Goal: Transaction & Acquisition: Book appointment/travel/reservation

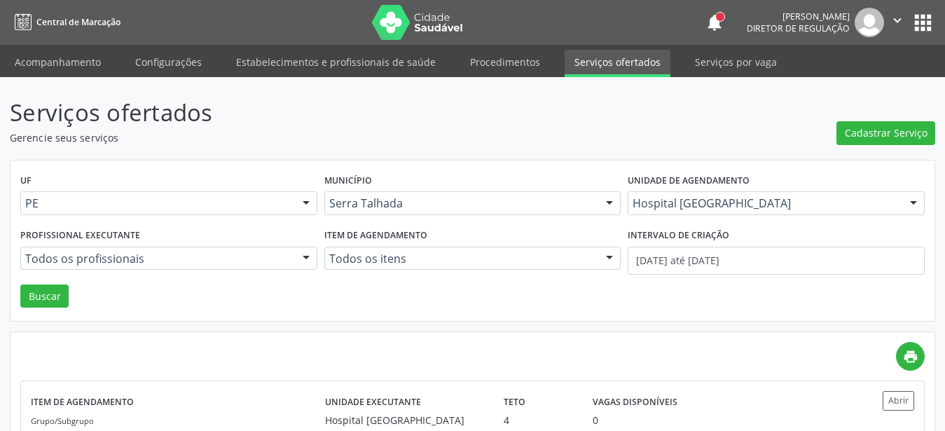
click at [922, 19] on button "apps" at bounding box center [922, 23] width 25 height 25
click at [920, 20] on button "apps" at bounding box center [922, 23] width 25 height 25
click at [919, 34] on button "apps" at bounding box center [922, 23] width 25 height 25
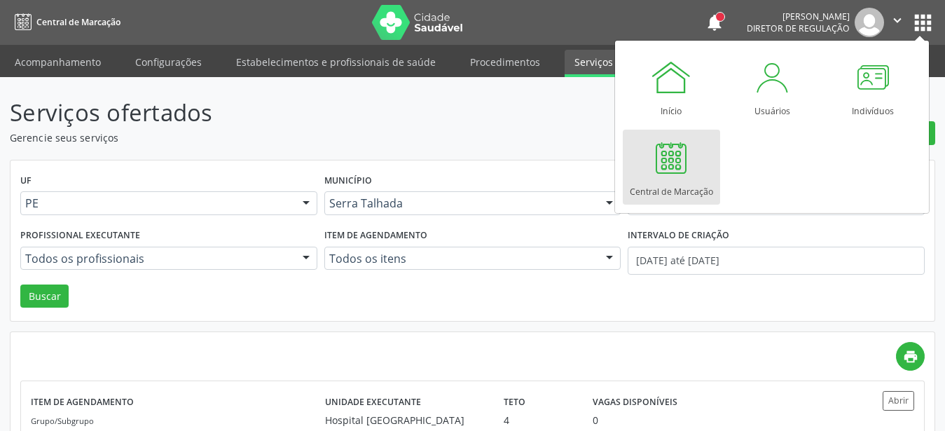
click at [680, 180] on div "Central de Marcação" at bounding box center [671, 188] width 83 height 19
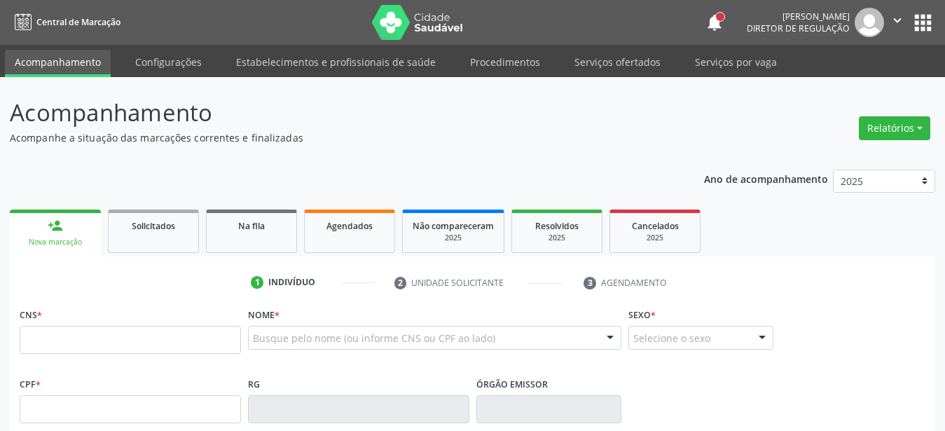
click at [344, 235] on link "Agendados" at bounding box center [349, 230] width 91 height 43
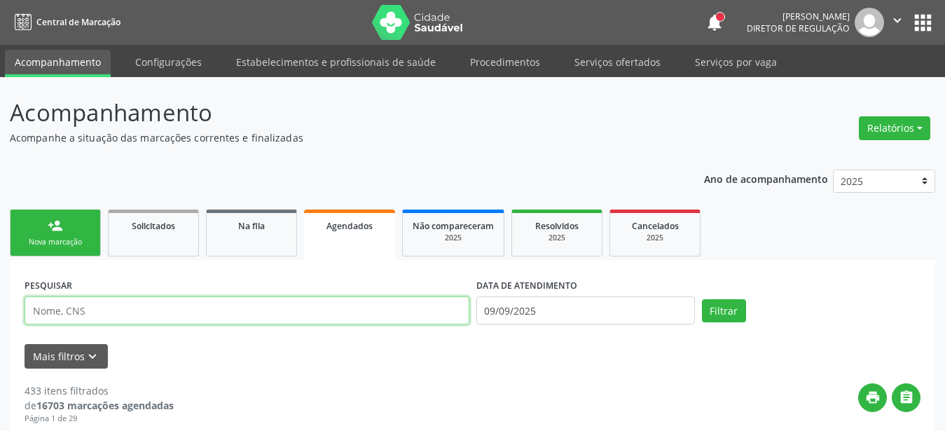
click at [123, 306] on input "text" at bounding box center [247, 310] width 445 height 28
type input "705003208991857"
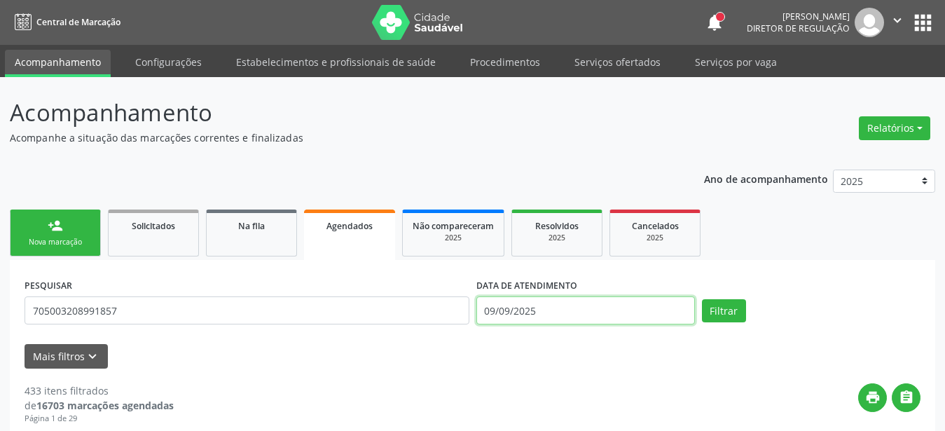
click at [601, 309] on input "09/09/2025" at bounding box center [585, 310] width 218 height 28
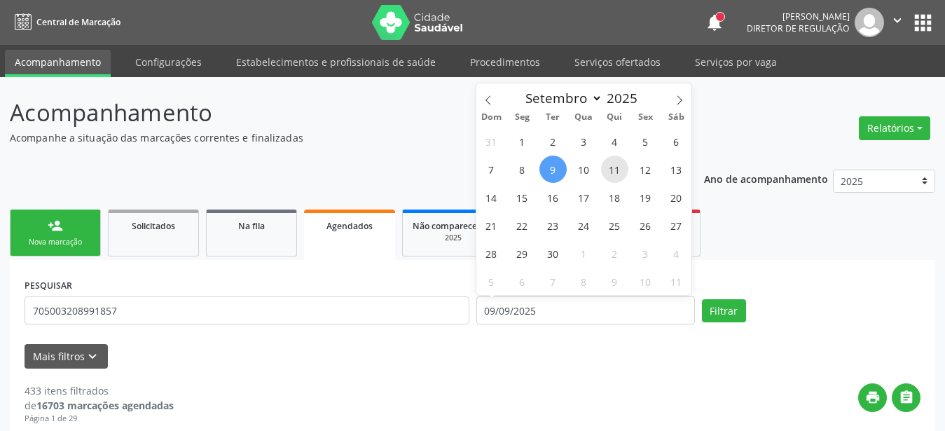
click at [615, 165] on span "11" at bounding box center [614, 168] width 27 height 27
type input "11/09/2025"
click at [622, 174] on span "11" at bounding box center [614, 168] width 27 height 27
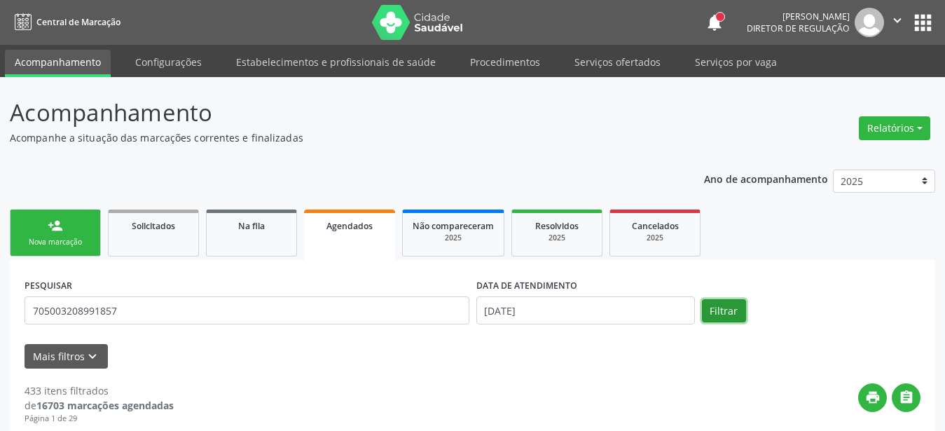
drag, startPoint x: 728, startPoint y: 308, endPoint x: 713, endPoint y: 319, distance: 18.1
click at [725, 311] on button "Filtrar" at bounding box center [724, 311] width 44 height 24
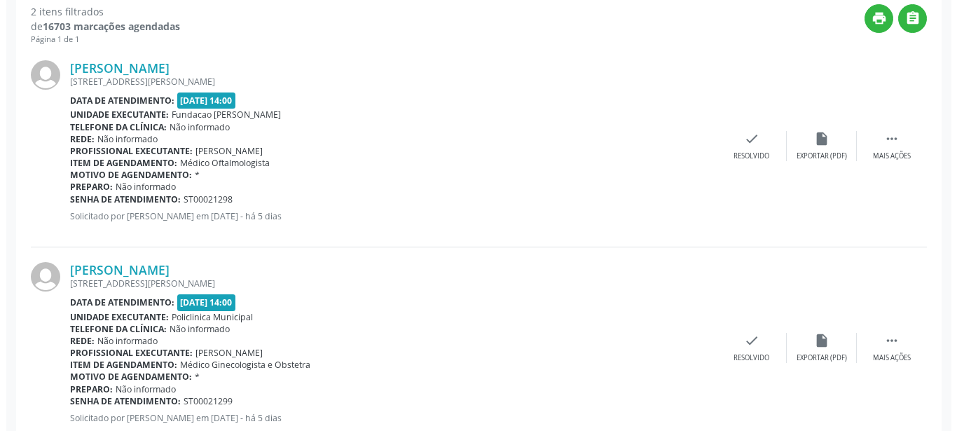
scroll to position [349, 0]
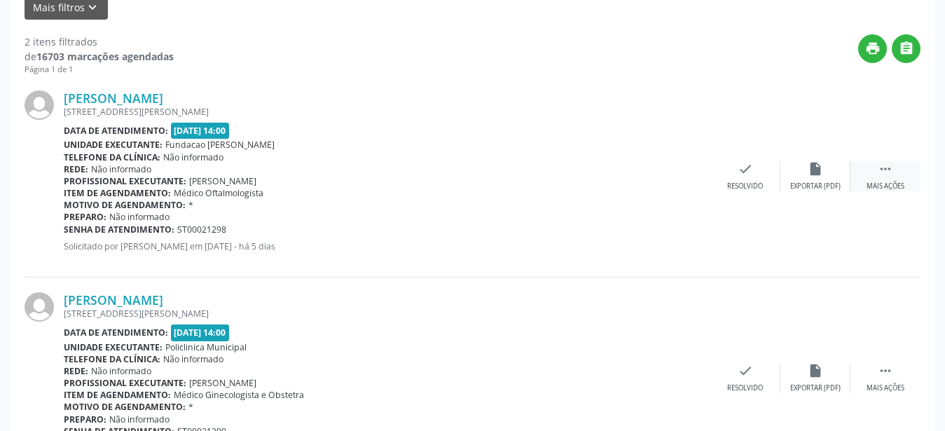
click at [886, 161] on icon "" at bounding box center [884, 168] width 15 height 15
click at [679, 179] on div "cancel Cancelar" at bounding box center [675, 176] width 70 height 30
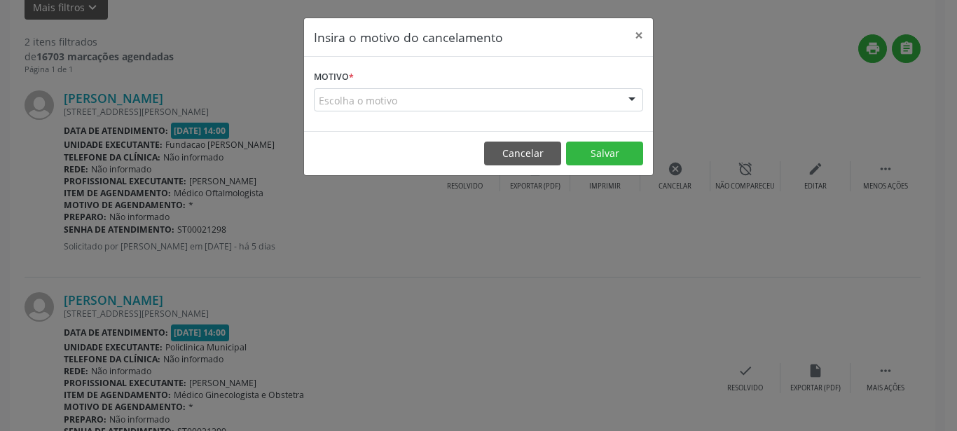
click at [532, 100] on div "Escolha o motivo" at bounding box center [478, 100] width 329 height 24
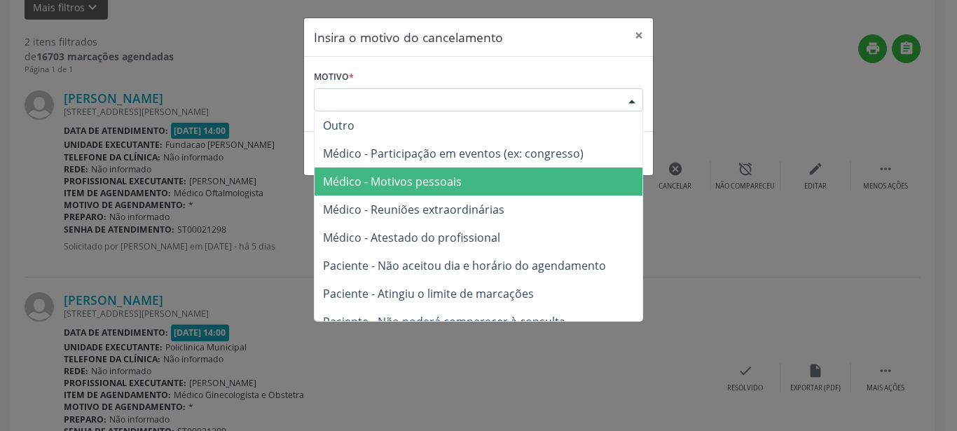
click at [398, 190] on span "Médico - Motivos pessoais" at bounding box center [478, 181] width 328 height 28
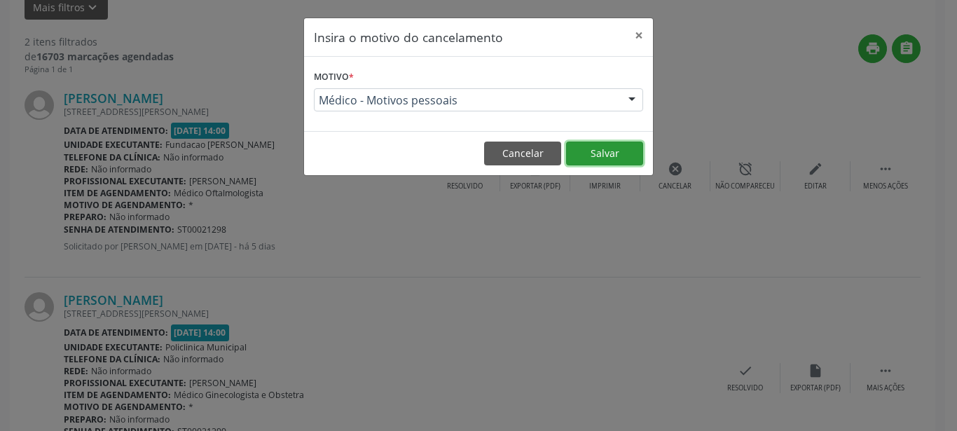
click at [598, 152] on button "Salvar" at bounding box center [604, 153] width 77 height 24
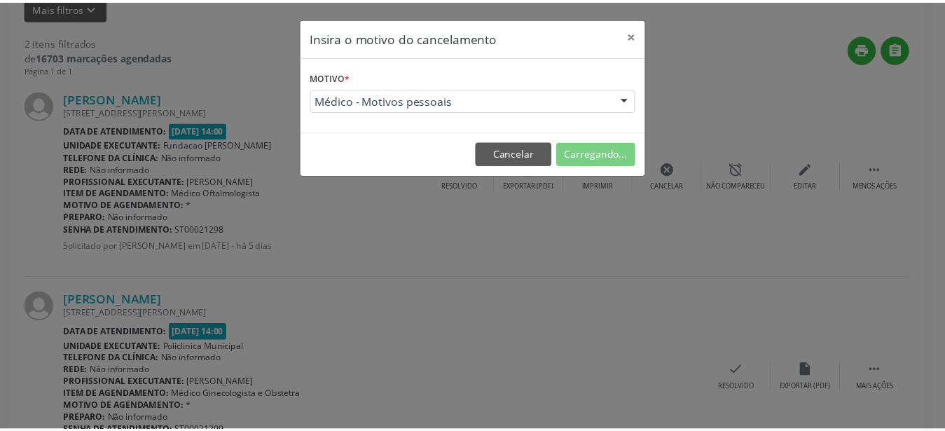
scroll to position [50, 0]
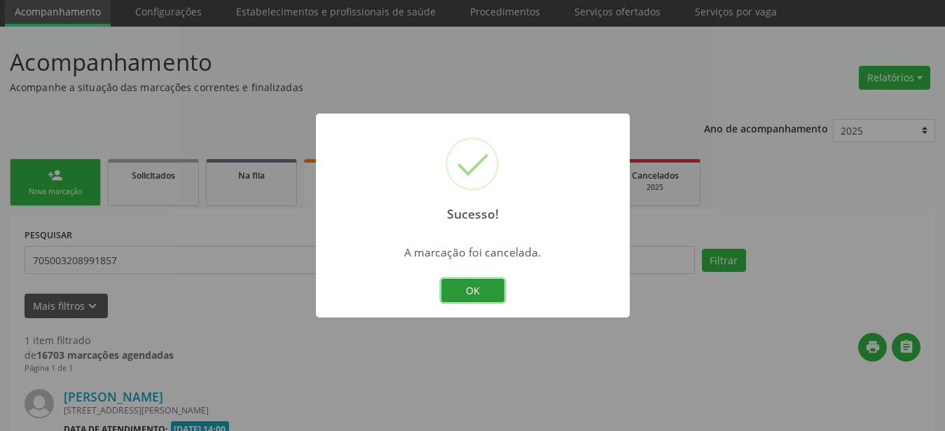
drag, startPoint x: 494, startPoint y: 290, endPoint x: 485, endPoint y: 293, distance: 9.8
click at [489, 294] on button "OK" at bounding box center [472, 291] width 63 height 24
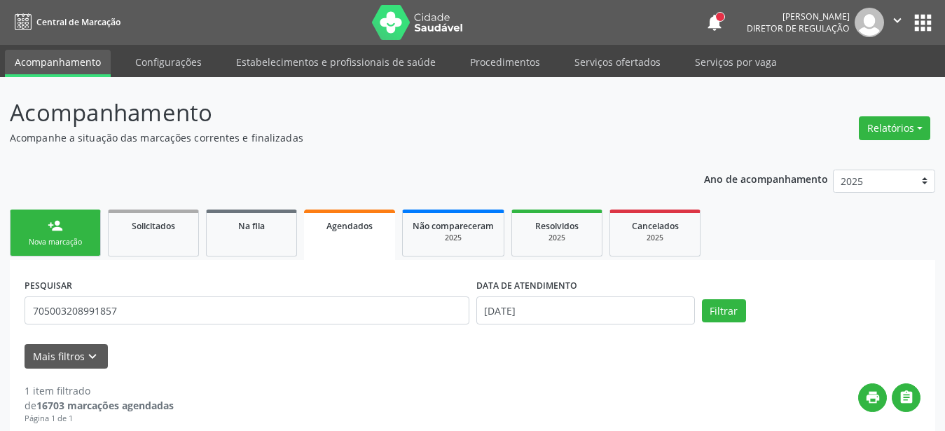
scroll to position [0, 0]
drag, startPoint x: 911, startPoint y: 24, endPoint x: 898, endPoint y: 33, distance: 15.5
click at [910, 24] on button "apps" at bounding box center [922, 23] width 25 height 25
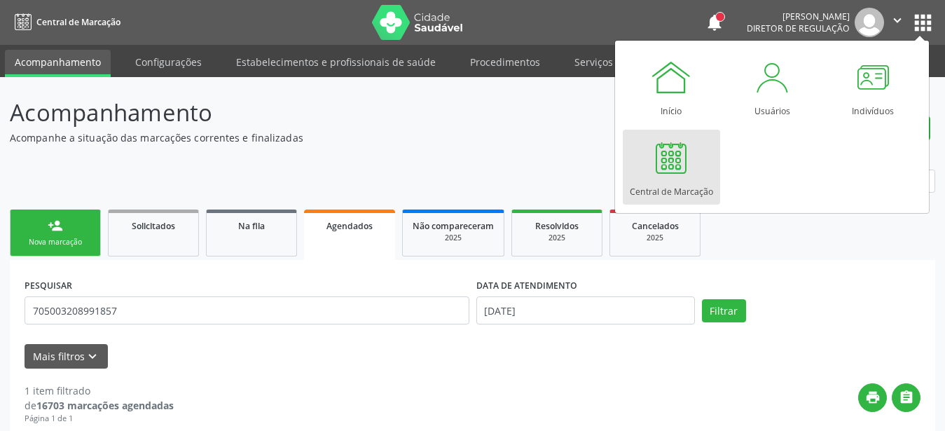
click at [695, 150] on link "Central de Marcação" at bounding box center [670, 167] width 97 height 75
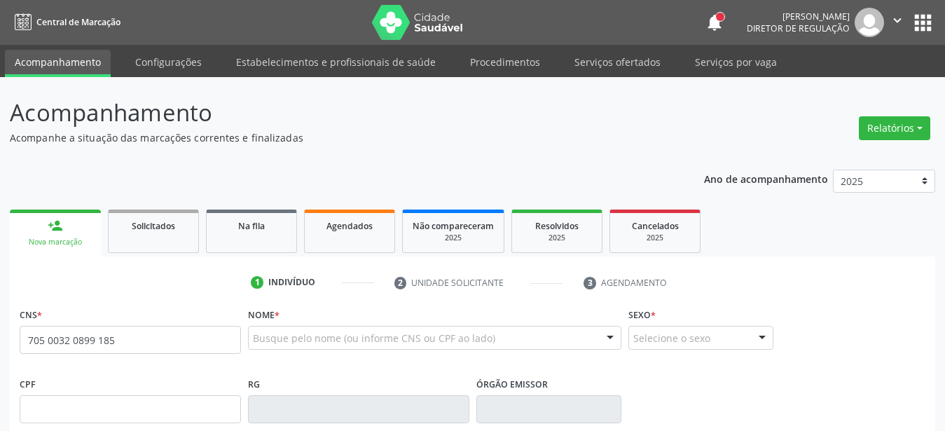
type input "705 0032 0899 1857"
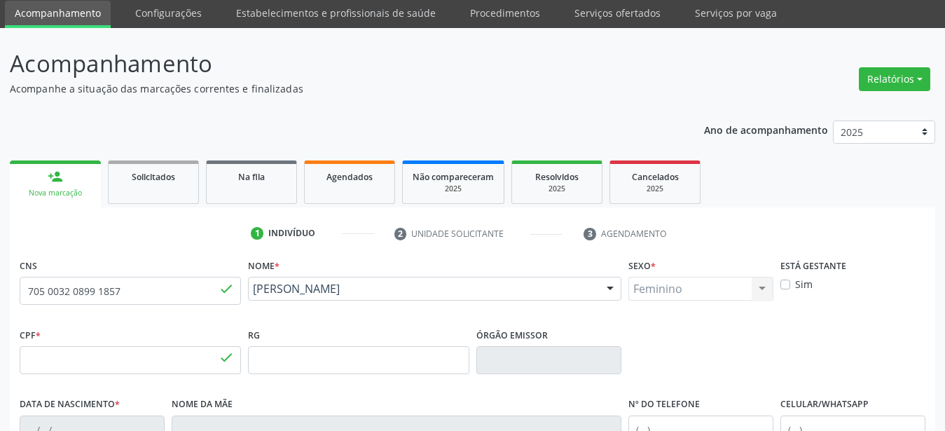
type input "600.163.884-53"
type input "[DATE]"
type input "[PERSON_NAME] das [PERSON_NAME]"
type input "[PHONE_NUMBER]"
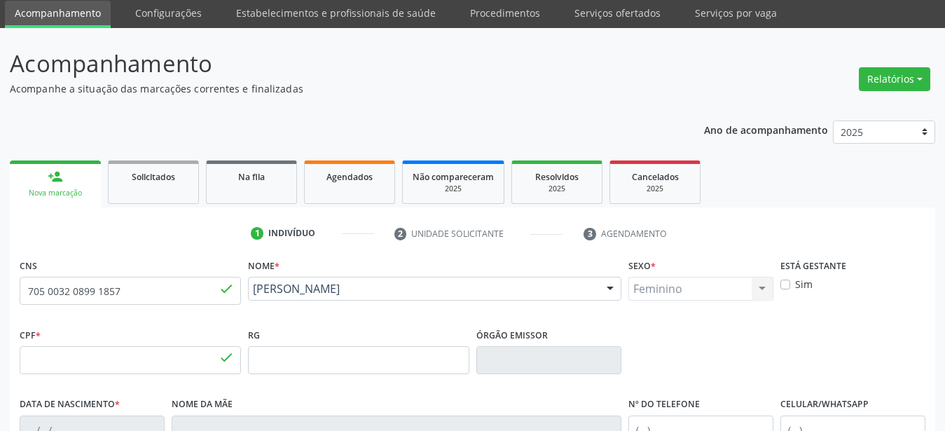
type input "100"
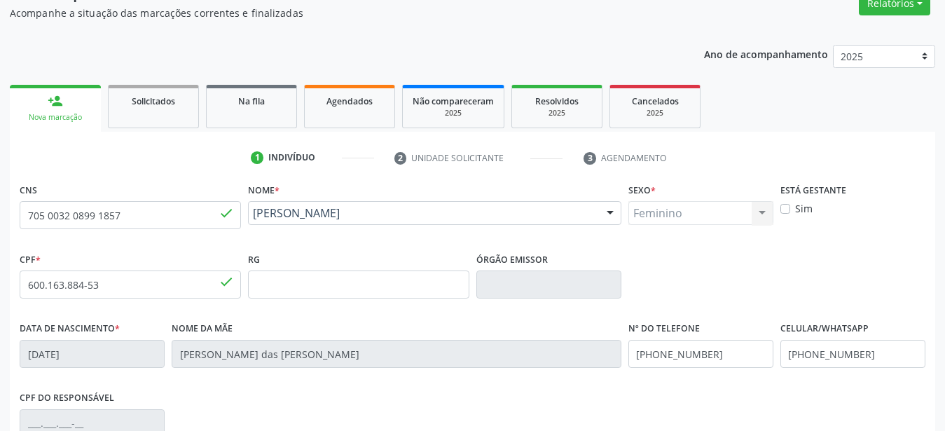
scroll to position [143, 0]
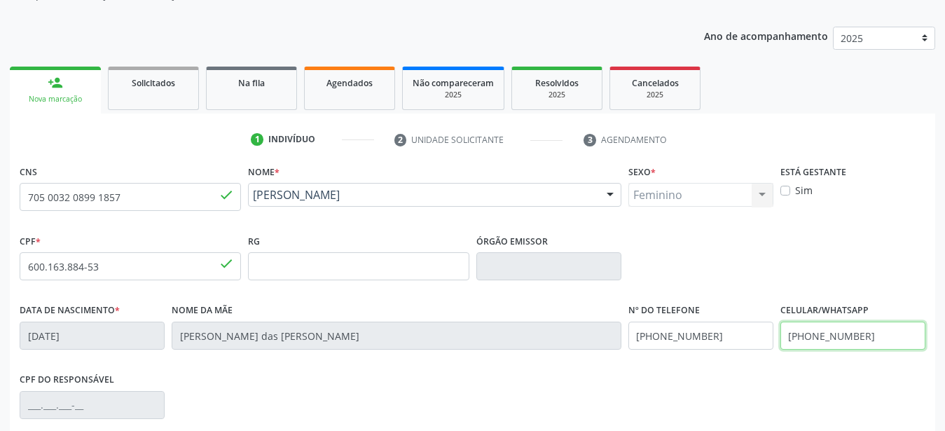
drag, startPoint x: 872, startPoint y: 340, endPoint x: 662, endPoint y: 354, distance: 210.6
click at [780, 349] on input "[PHONE_NUMBER]" at bounding box center [852, 335] width 145 height 28
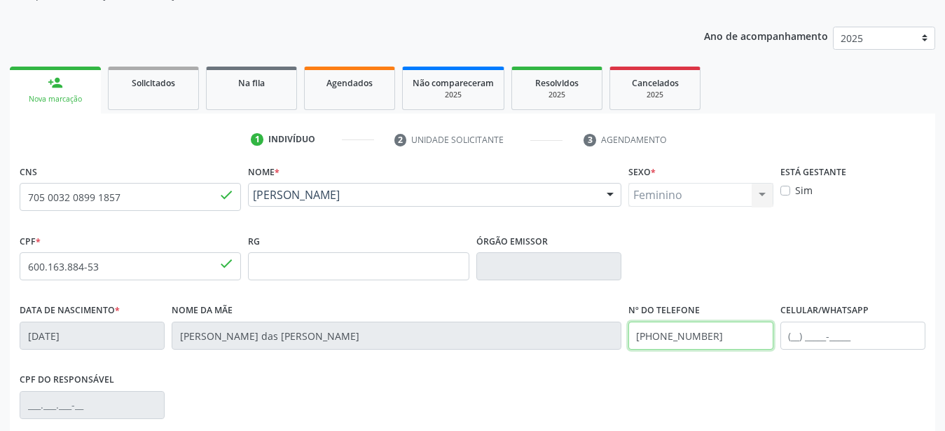
drag, startPoint x: 718, startPoint y: 341, endPoint x: 520, endPoint y: 340, distance: 198.2
click at [628, 344] on input "[PHONE_NUMBER]" at bounding box center [700, 335] width 145 height 28
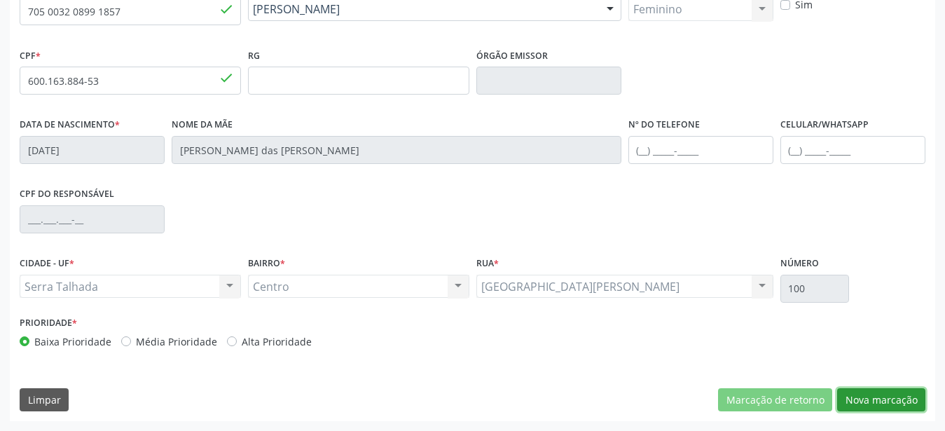
click at [880, 405] on button "Nova marcação" at bounding box center [881, 400] width 88 height 24
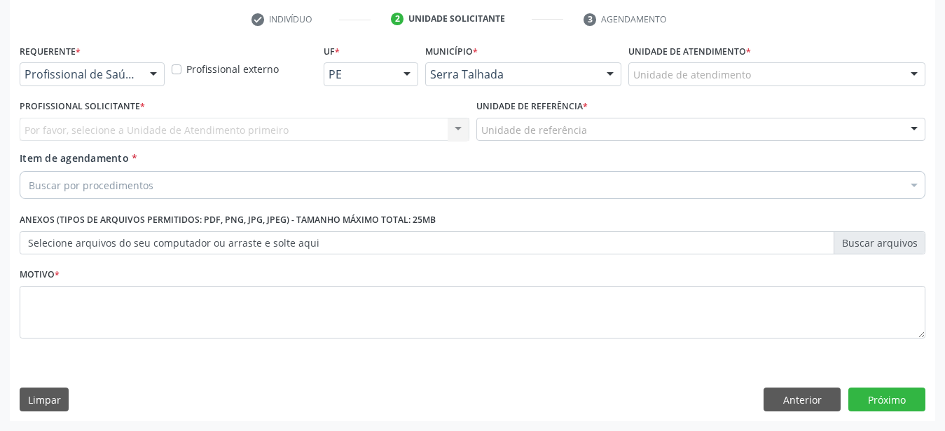
scroll to position [274, 0]
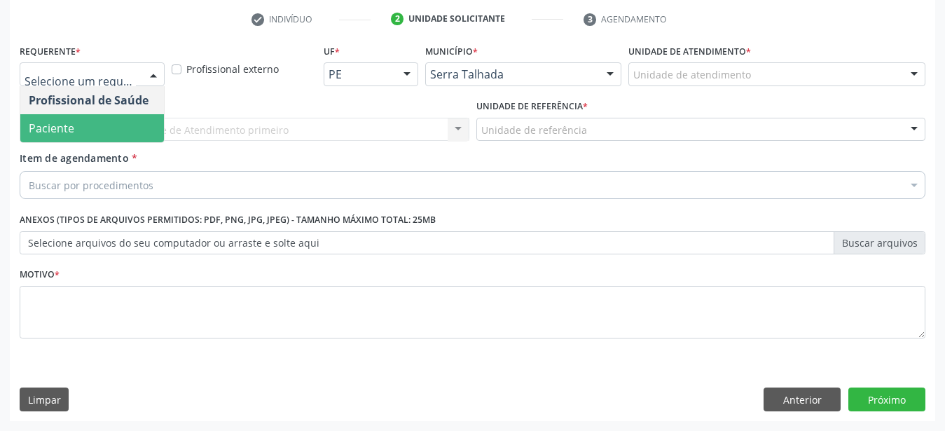
click at [93, 120] on span "Paciente" at bounding box center [92, 128] width 144 height 28
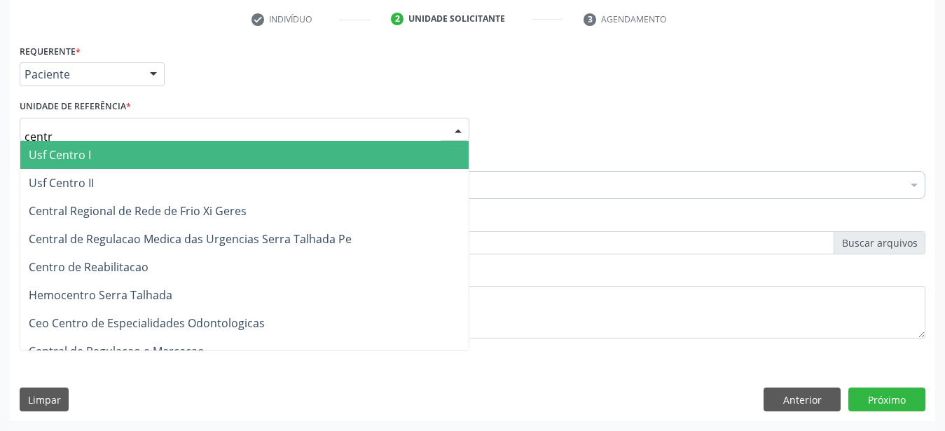
type input "centro"
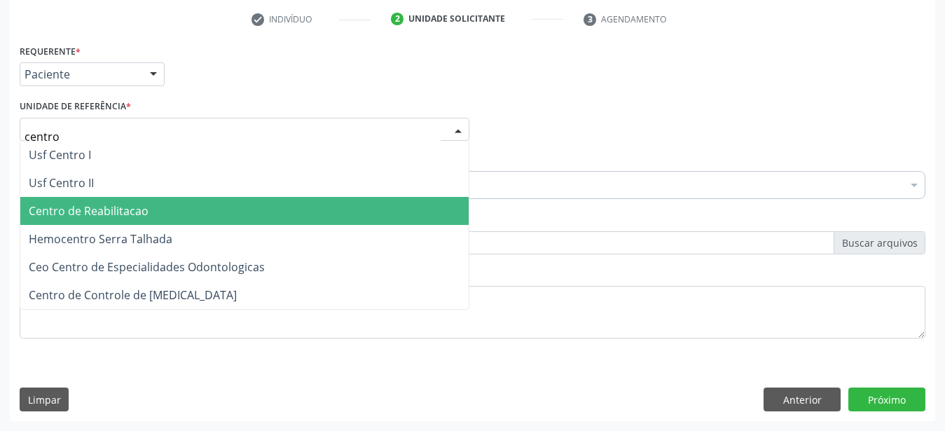
click at [116, 203] on span "Centro de Reabilitacao" at bounding box center [89, 210] width 120 height 15
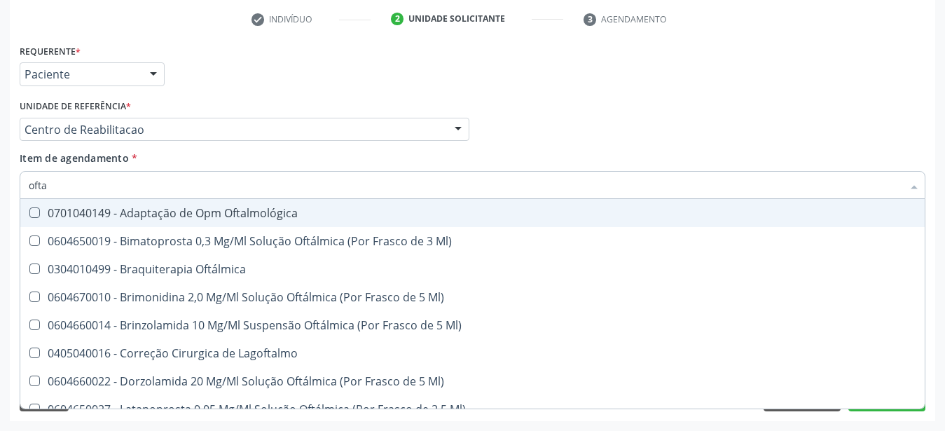
type input "oftal"
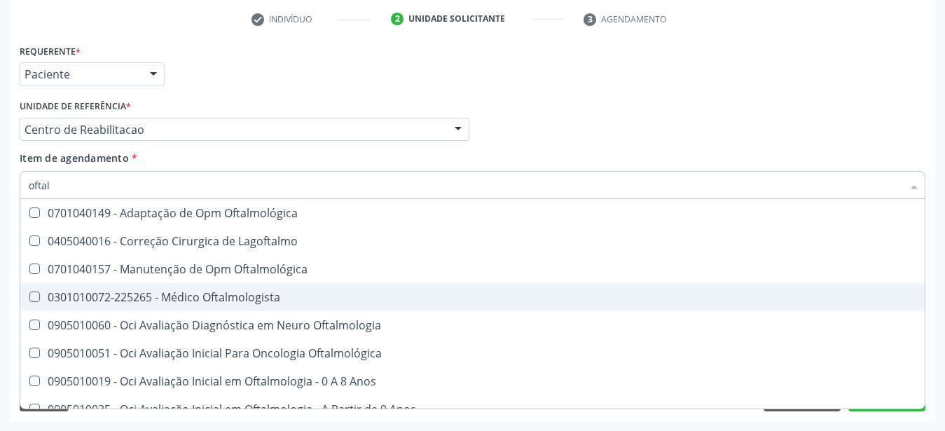
click at [211, 291] on div "0301010072-225265 - Médico Oftalmologista" at bounding box center [472, 296] width 887 height 11
checkbox Oftalmologista "true"
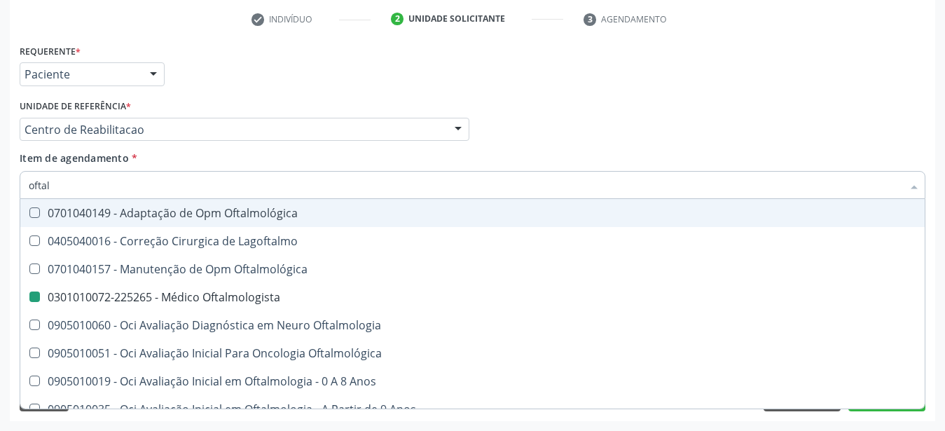
click at [690, 114] on div "Profissional Solicitante Por favor, selecione a Unidade de Atendimento primeiro…" at bounding box center [472, 123] width 912 height 55
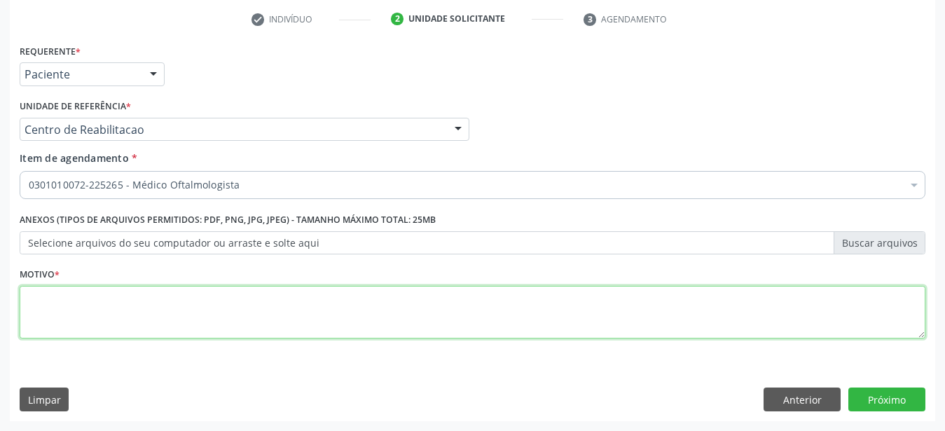
click at [76, 321] on textarea at bounding box center [472, 312] width 905 height 53
type textarea "..."
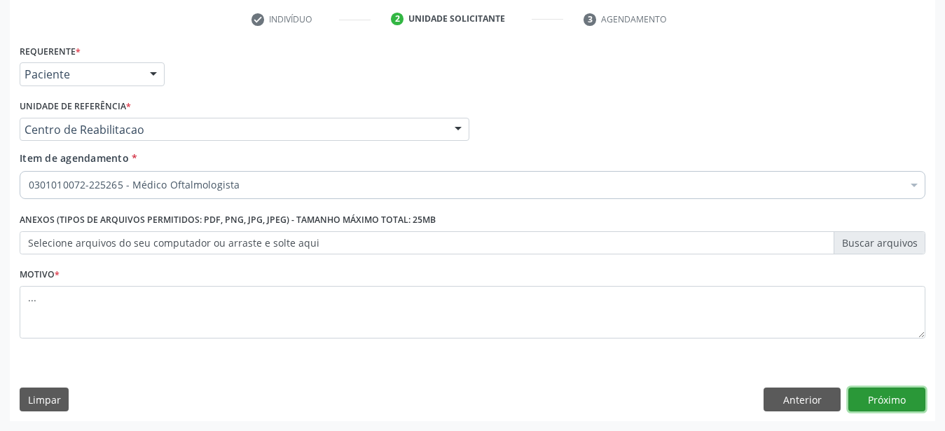
click at [908, 401] on button "Próximo" at bounding box center [886, 399] width 77 height 24
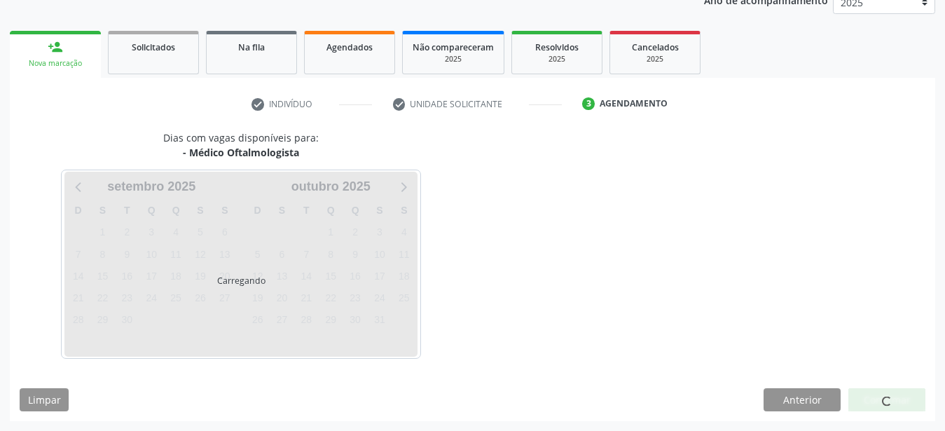
scroll to position [179, 0]
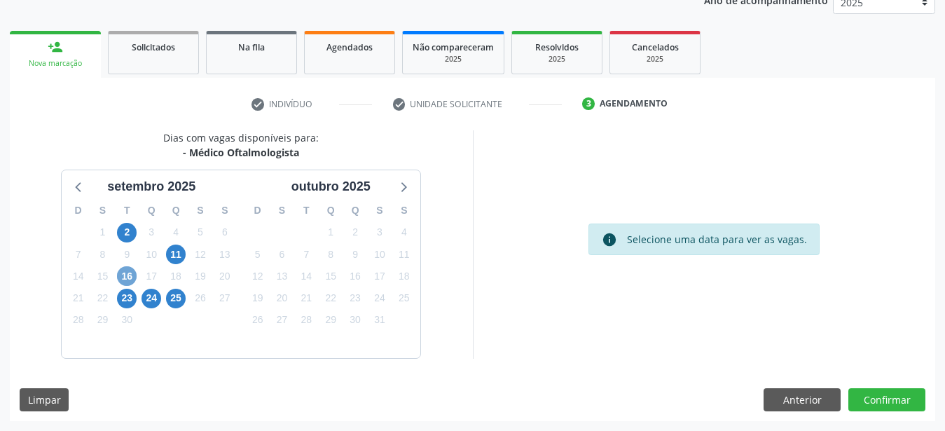
click at [132, 270] on span "16" at bounding box center [127, 276] width 20 height 20
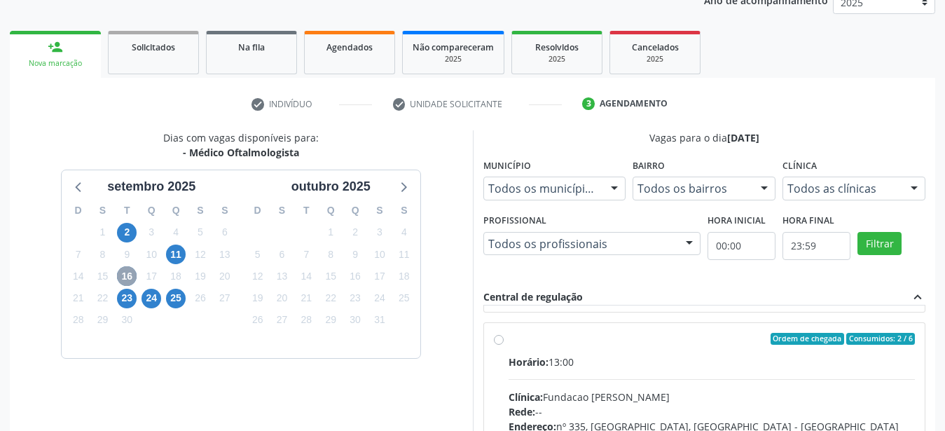
scroll to position [239, 0]
click at [508, 340] on label "Ordem de chegada Consumidos: 2 / 6 Horário: 13:00 Clínica: Fundacao [PERSON_NAM…" at bounding box center [711, 439] width 407 height 215
click at [500, 340] on input "Ordem de chegada Consumidos: 2 / 6 Horário: 13:00 Clínica: Fundacao [PERSON_NAM…" at bounding box center [499, 338] width 10 height 13
radio input "true"
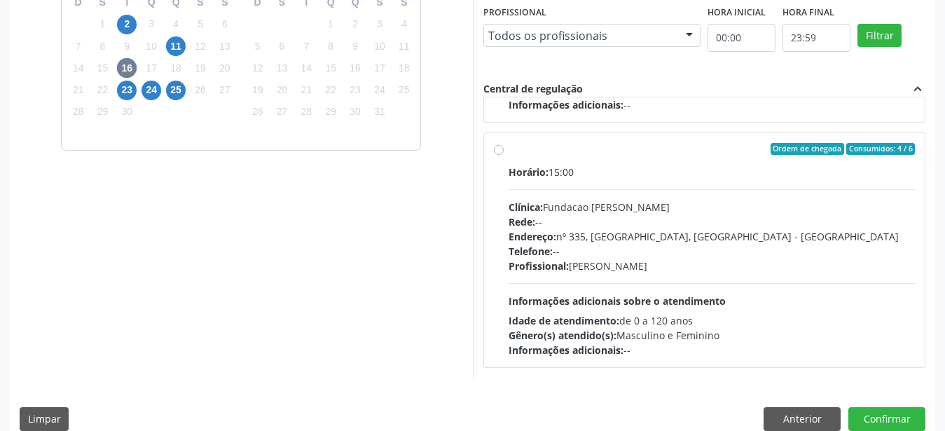
scroll to position [393, 0]
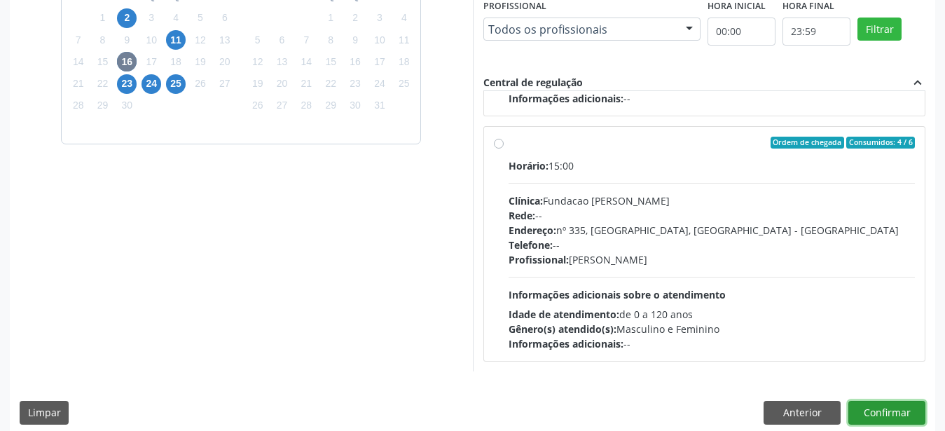
click at [914, 404] on button "Confirmar" at bounding box center [886, 413] width 77 height 24
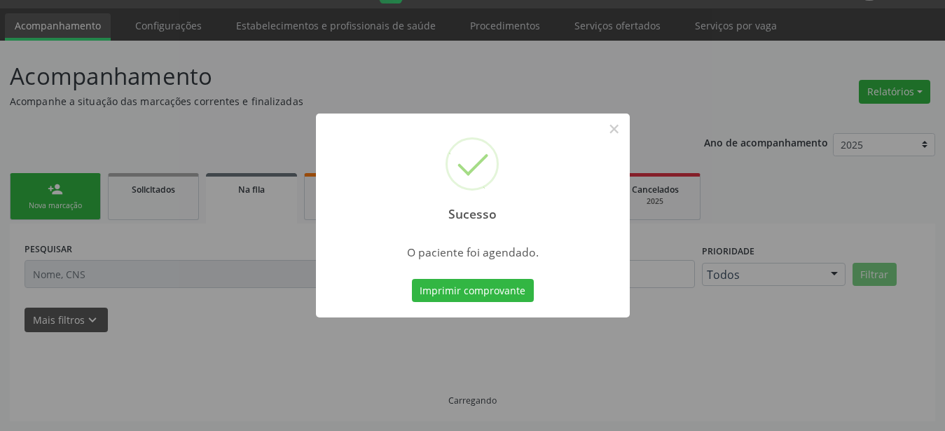
scroll to position [36, 0]
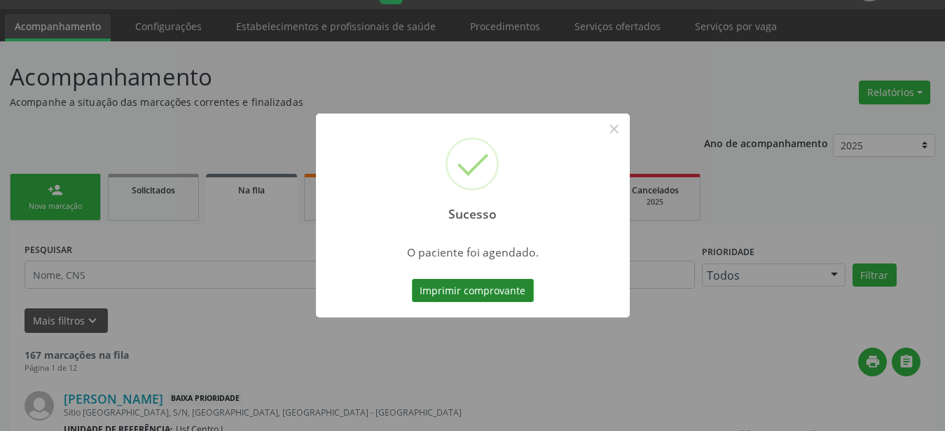
click at [502, 285] on button "Imprimir comprovante" at bounding box center [473, 291] width 122 height 24
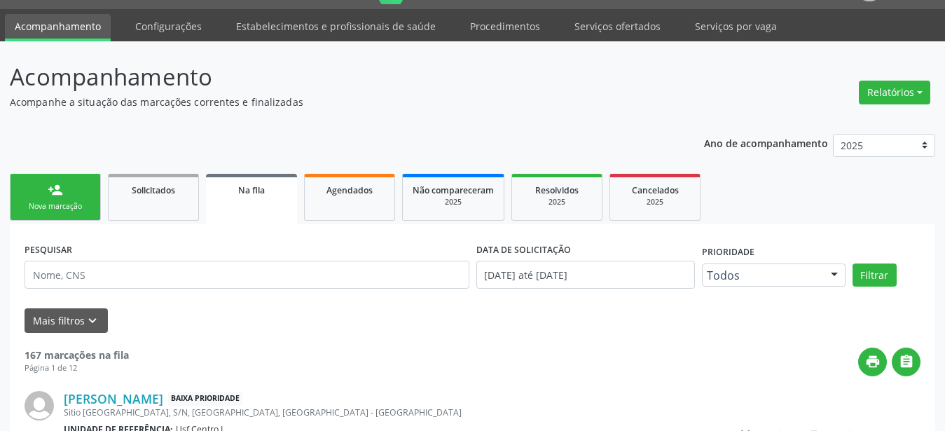
scroll to position [35, 0]
